Goal: Check status: Check status

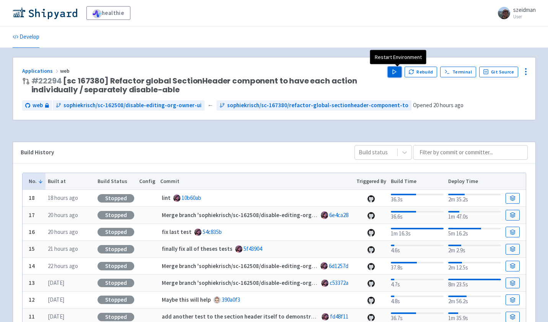
click at [398, 70] on icon "button" at bounding box center [395, 72] width 6 height 6
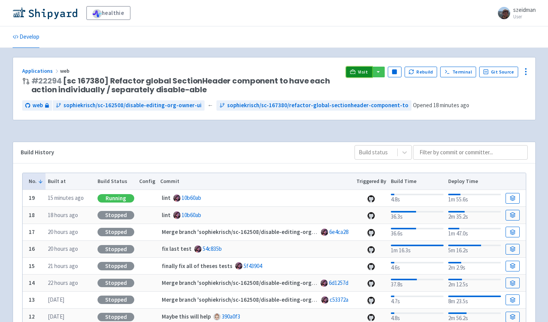
click at [361, 70] on link "Visit" at bounding box center [359, 72] width 26 height 11
click at [357, 75] on link "Visit" at bounding box center [359, 72] width 26 height 11
